Goal: Information Seeking & Learning: Find specific fact

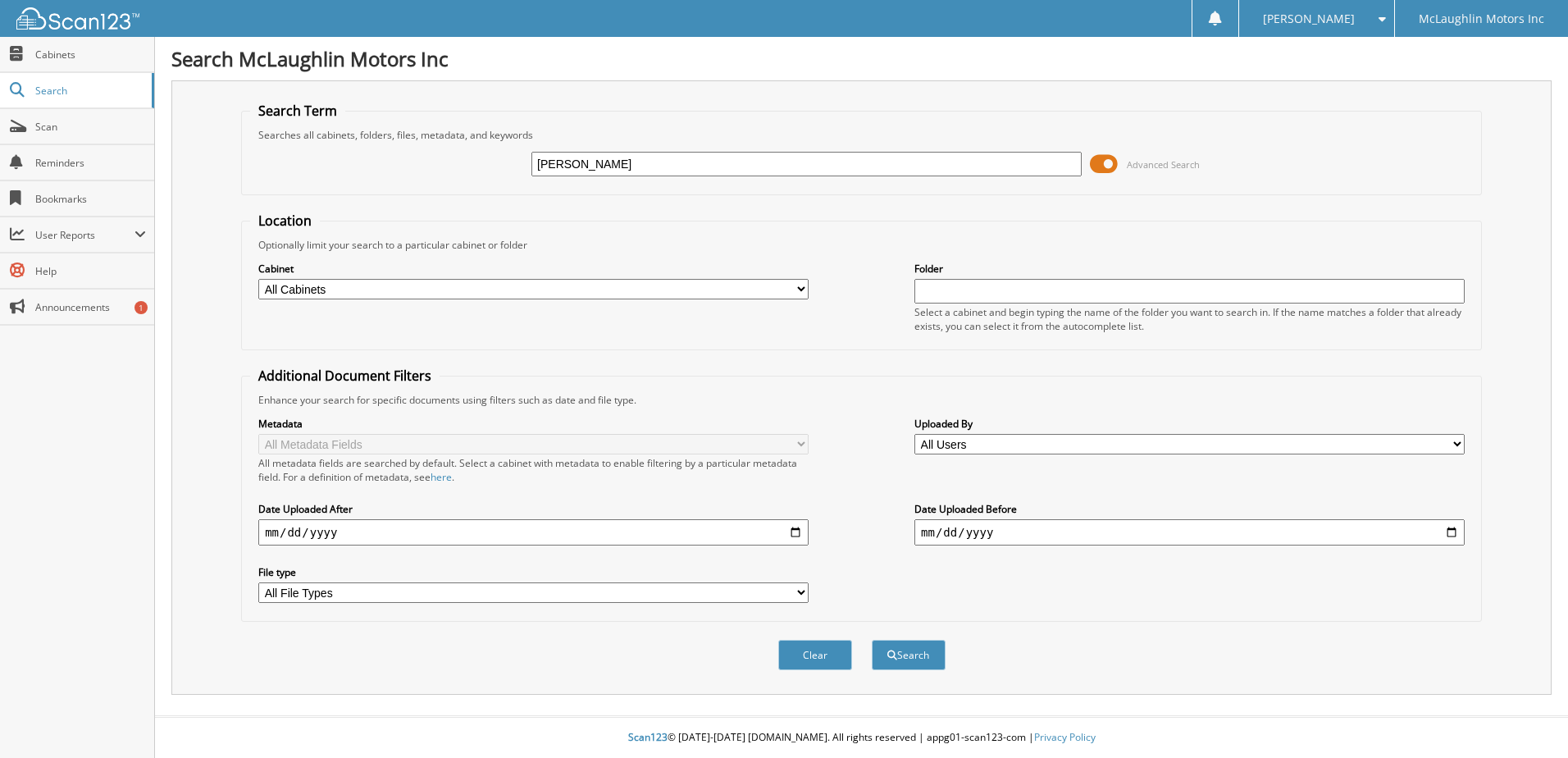
type input "[PERSON_NAME]"
click at [871, 639] on button "Search" at bounding box center [908, 654] width 73 height 30
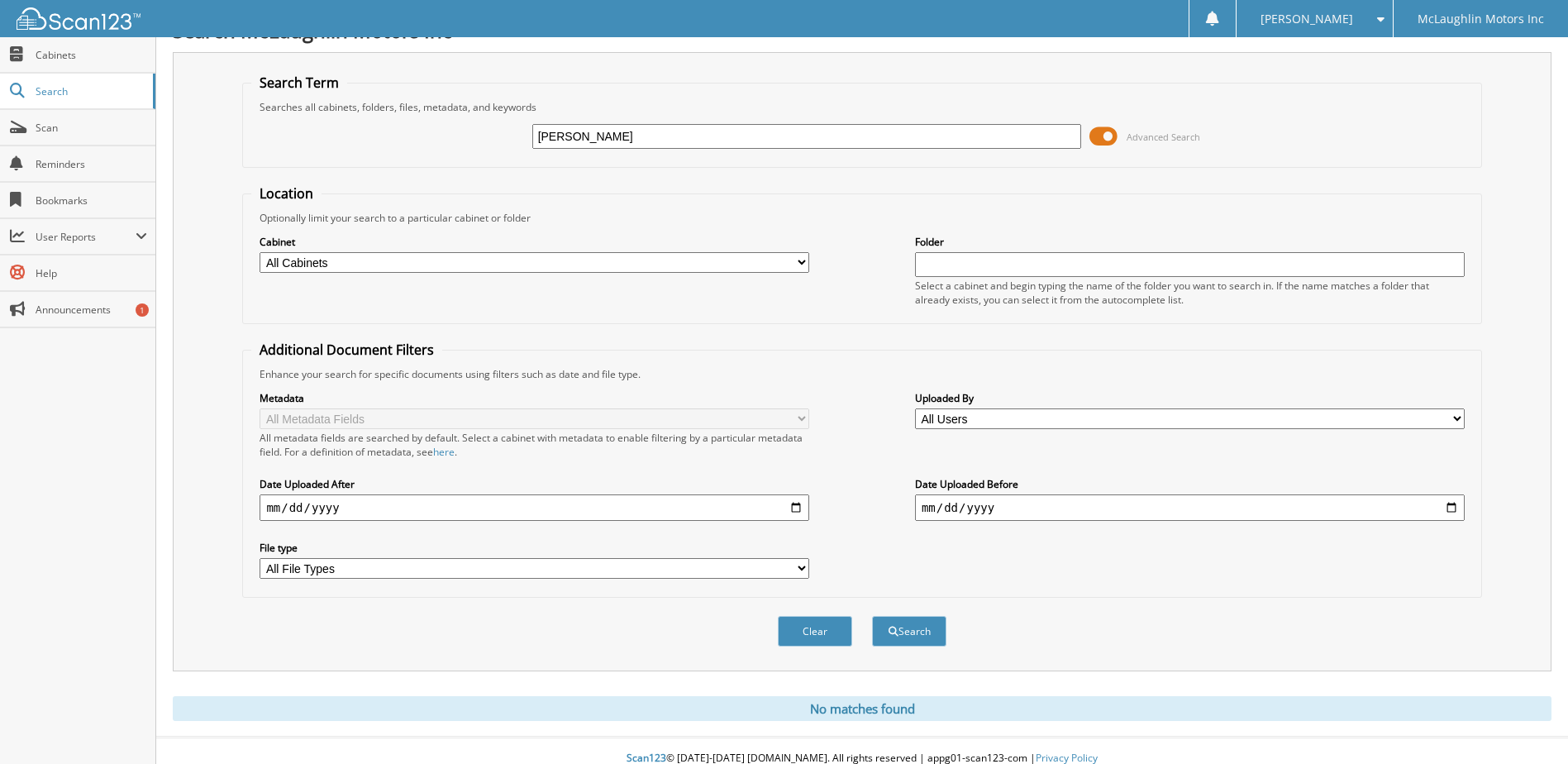
scroll to position [45, 0]
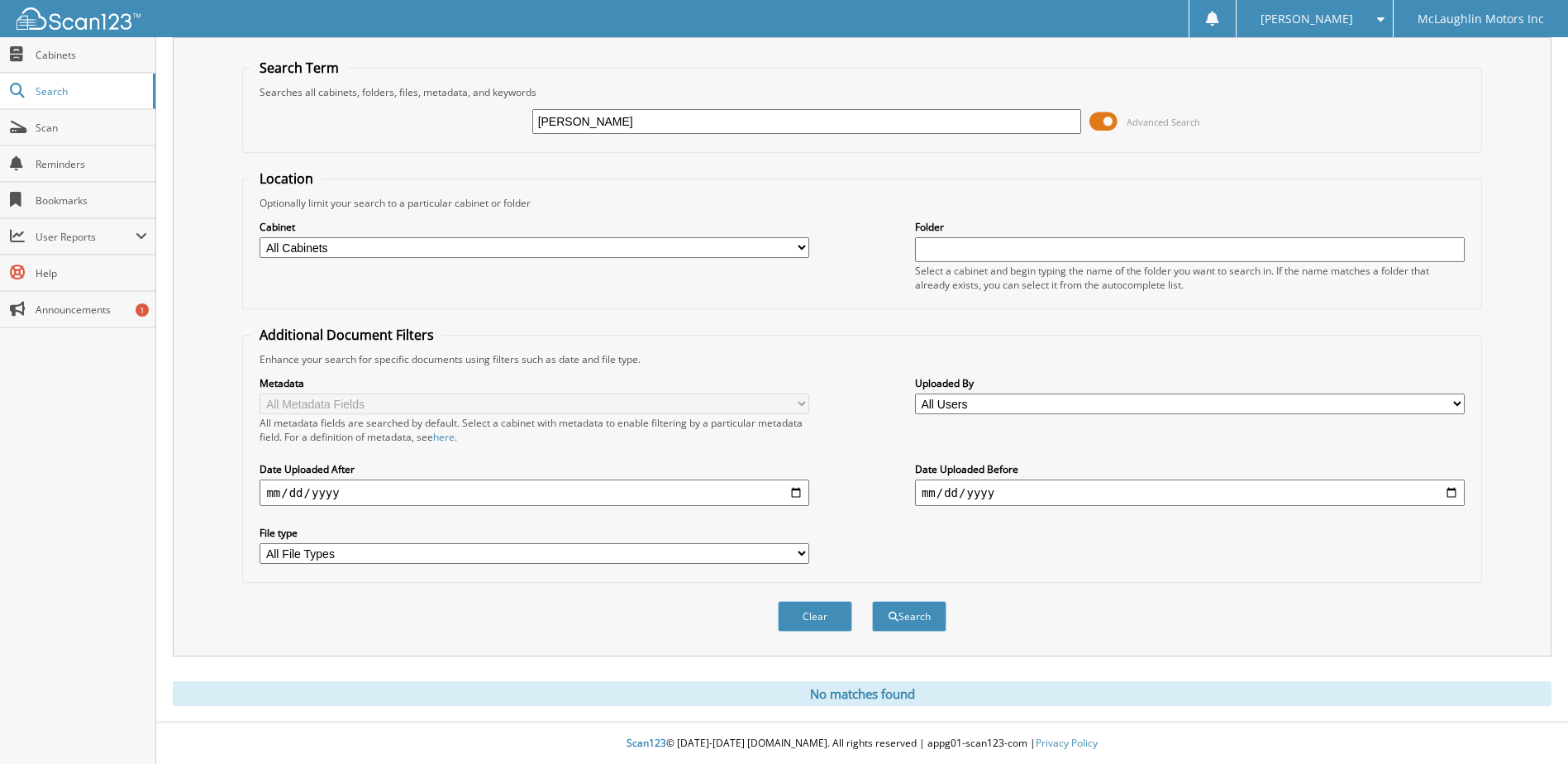
drag, startPoint x: 575, startPoint y: 127, endPoint x: 439, endPoint y: 139, distance: 136.5
click at [438, 139] on div "DEBRA IREY Advanced Search" at bounding box center [861, 121] width 1221 height 45
type input "[PERSON_NAME]"
click at [872, 601] on button "Search" at bounding box center [909, 616] width 74 height 30
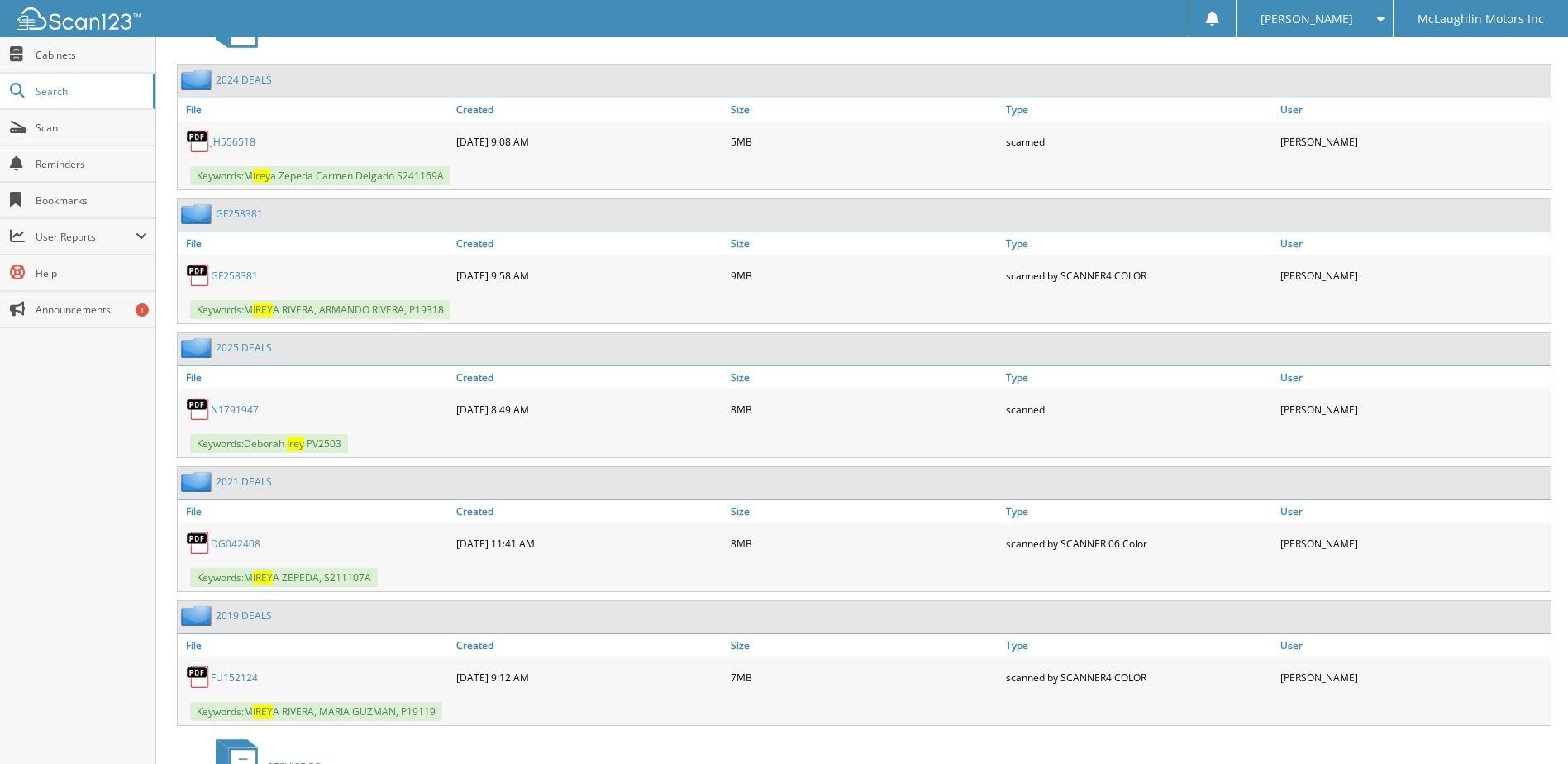
scroll to position [827, 0]
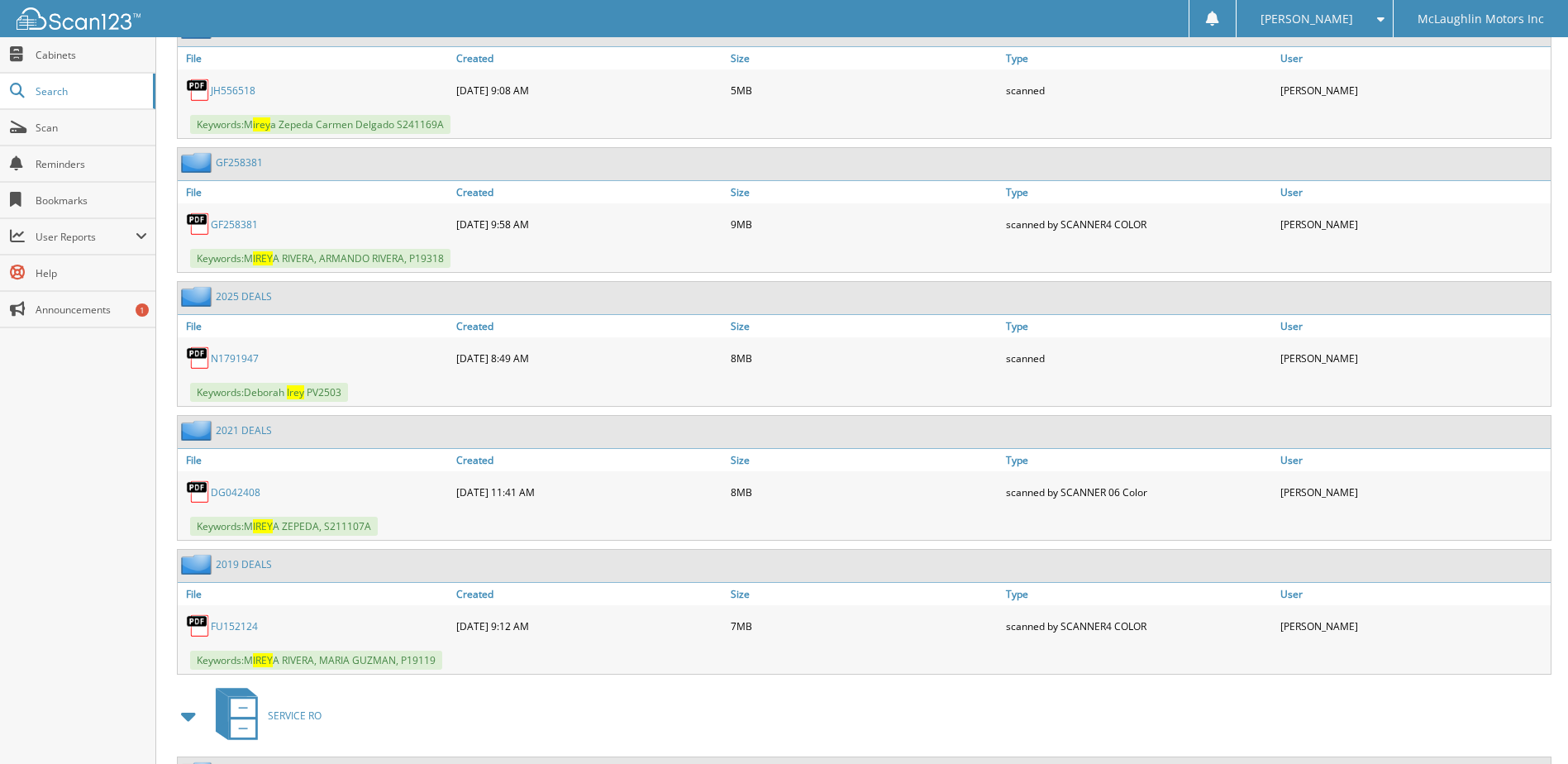
click at [239, 355] on link "N 1 7 9 1 9 4 7" at bounding box center [235, 358] width 48 height 14
